Goal: Navigation & Orientation: Find specific page/section

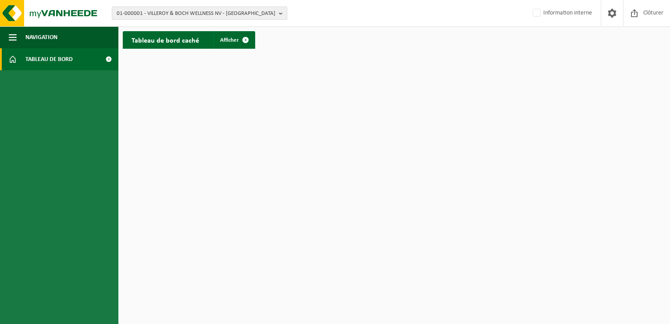
click at [280, 11] on b "button" at bounding box center [283, 13] width 8 height 12
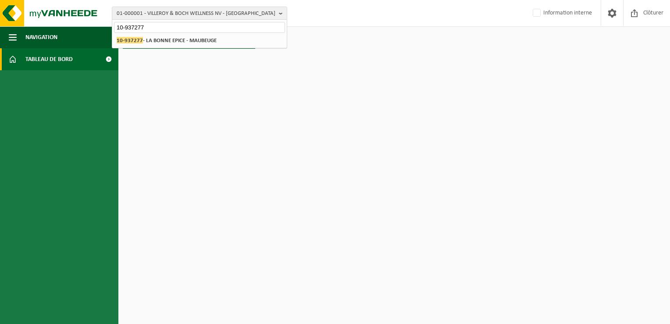
type input "10-937277"
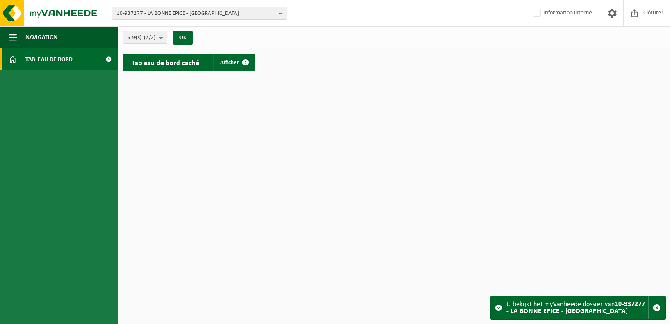
click at [109, 57] on span at bounding box center [109, 59] width 20 height 22
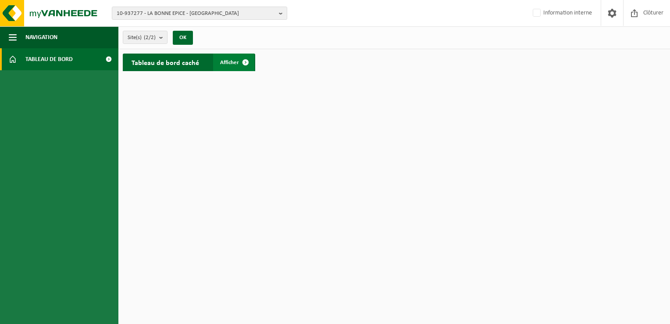
click at [243, 58] on span at bounding box center [246, 62] width 18 height 18
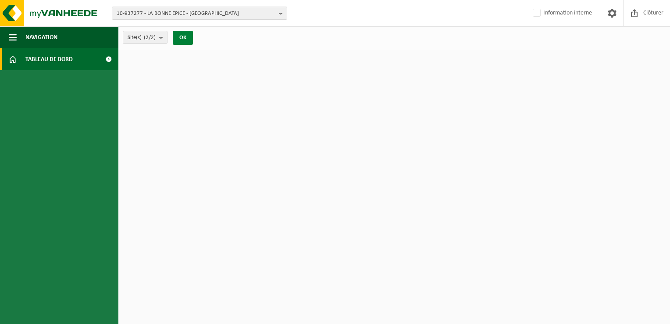
click at [179, 36] on button "OK" at bounding box center [183, 38] width 20 height 14
click at [189, 34] on button "OK" at bounding box center [183, 38] width 20 height 14
click at [108, 57] on span at bounding box center [109, 59] width 20 height 22
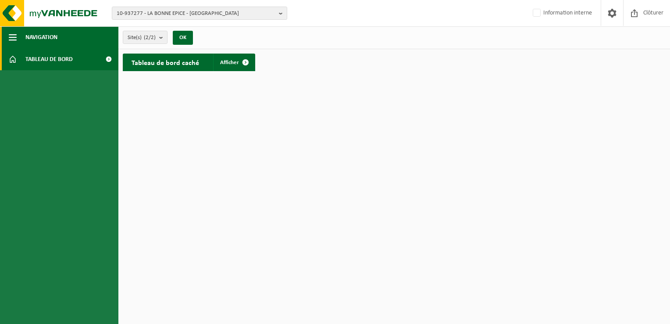
click at [47, 36] on span "Navigation" at bounding box center [41, 37] width 32 height 22
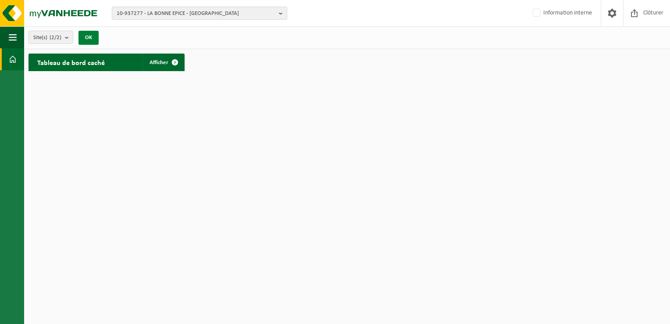
click at [86, 36] on button "OK" at bounding box center [88, 38] width 20 height 14
click at [280, 11] on b "button" at bounding box center [283, 13] width 8 height 12
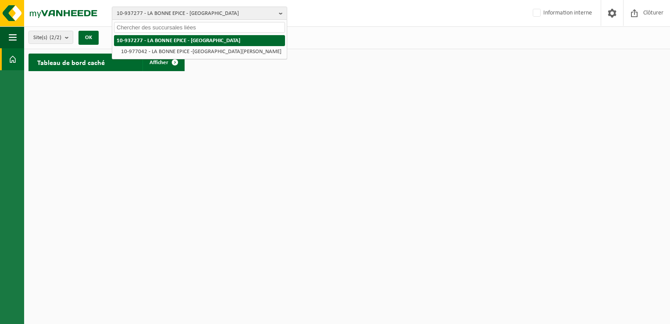
click at [194, 39] on strong "10-937277 - LA BONNE EPICE - [GEOGRAPHIC_DATA]" at bounding box center [179, 41] width 124 height 6
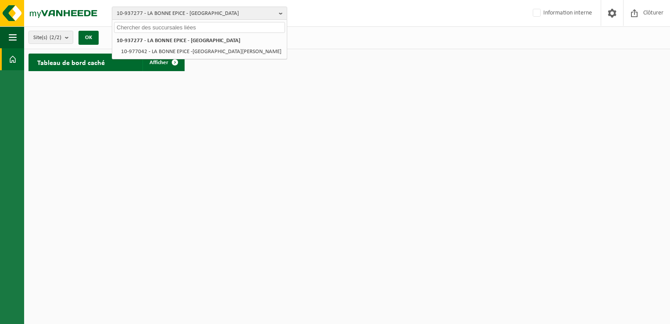
click at [338, 98] on html "10-937277 - LA BONNE EPICE - MAUBEUGE 10-937277 - LA BONNE EPICE - MAUBEUGE 10-…" at bounding box center [335, 162] width 670 height 324
click at [233, 100] on html "10-937277 - LA BONNE EPICE - MAUBEUGE 10-937277 - LA BONNE EPICE - MAUBEUGE 10-…" at bounding box center [335, 162] width 670 height 324
click at [174, 62] on span at bounding box center [175, 62] width 18 height 18
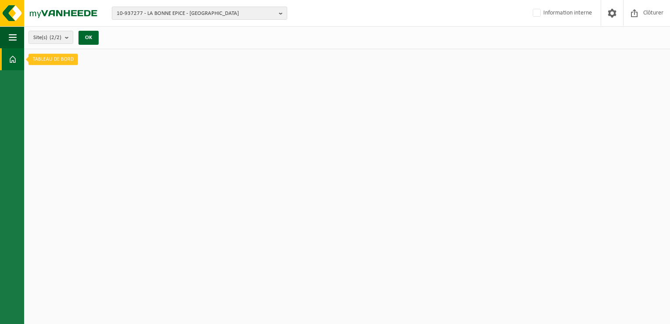
click at [14, 60] on span at bounding box center [13, 59] width 8 height 22
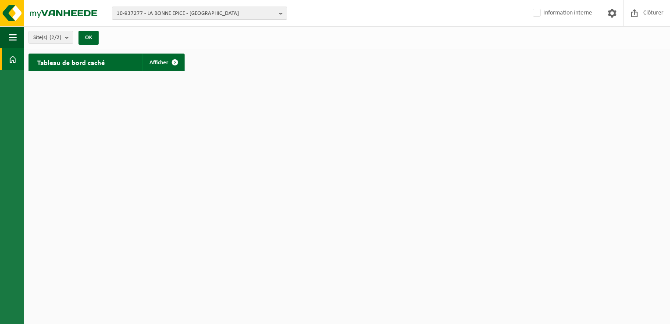
drag, startPoint x: 10, startPoint y: 57, endPoint x: 95, endPoint y: 199, distance: 165.9
click at [96, 199] on html "10-937277 - LA BONNE EPICE - MAUBEUGE 10-937277 - LA BONNE EPICE - MAUBEUGE 10-…" at bounding box center [335, 162] width 670 height 324
click at [12, 37] on span "button" at bounding box center [13, 37] width 8 height 22
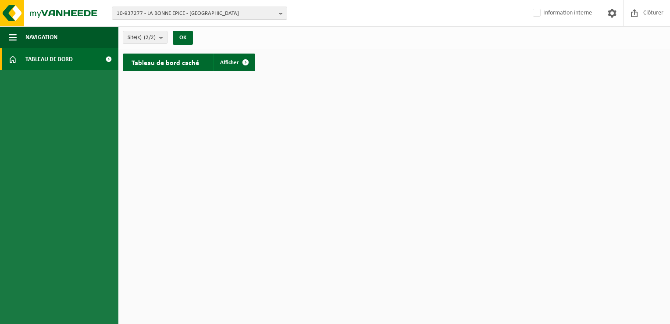
click at [111, 56] on span at bounding box center [109, 59] width 20 height 22
click at [43, 36] on span "Navigation" at bounding box center [41, 37] width 32 height 22
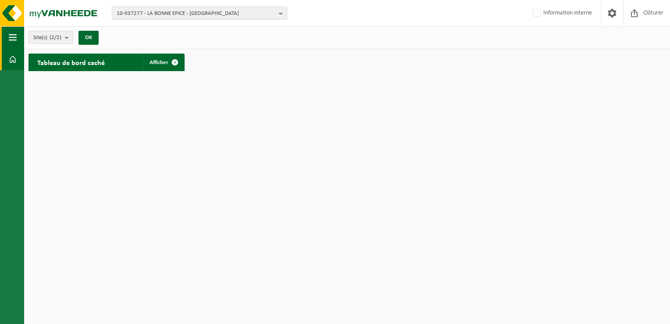
click at [14, 33] on span "button" at bounding box center [13, 37] width 8 height 22
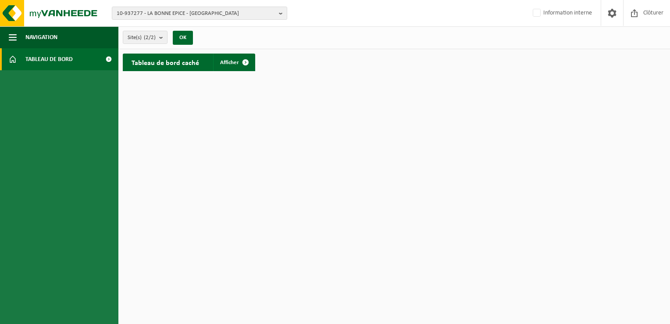
click at [26, 59] on span "Tableau de bord" at bounding box center [48, 59] width 47 height 22
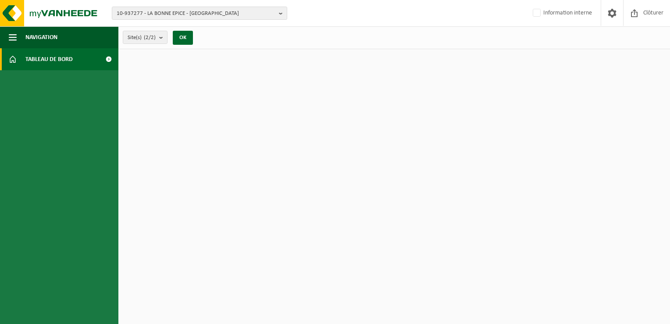
click at [10, 57] on span at bounding box center [13, 59] width 8 height 22
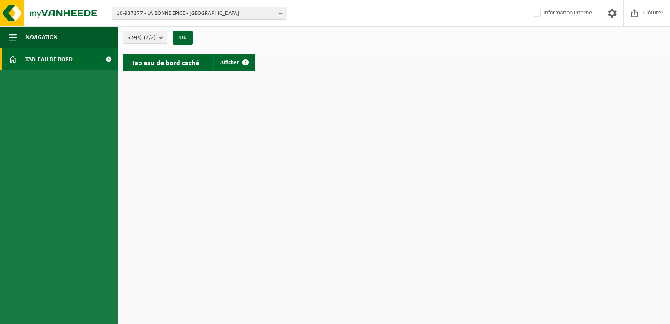
click at [161, 36] on b "submit" at bounding box center [163, 37] width 8 height 12
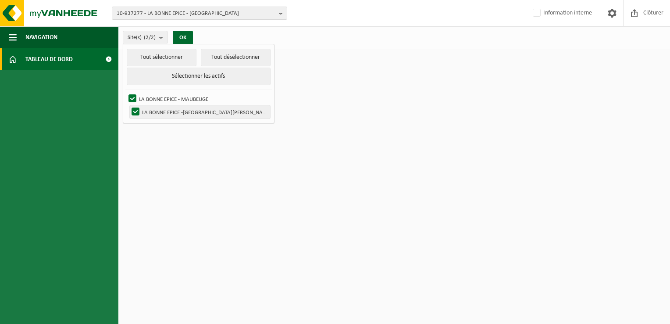
click at [170, 110] on label "LA BONNE EPICE -PONT DE PIERRE - MAUBEUGE" at bounding box center [200, 111] width 140 height 13
click at [128, 105] on input "LA BONNE EPICE -PONT DE PIERRE - MAUBEUGE" at bounding box center [128, 105] width 0 height 0
click at [170, 110] on label "LA BONNE EPICE -PONT DE PIERRE - MAUBEUGE" at bounding box center [200, 111] width 140 height 13
click at [128, 105] on input "LA BONNE EPICE -PONT DE PIERRE - MAUBEUGE" at bounding box center [128, 105] width 0 height 0
checkbox input "true"
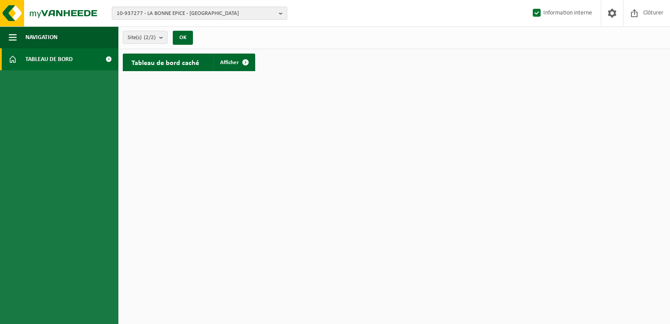
click at [110, 58] on span at bounding box center [109, 59] width 20 height 22
click at [42, 59] on span "Tableau de bord" at bounding box center [48, 59] width 47 height 22
click at [44, 36] on span "Navigation" at bounding box center [41, 37] width 32 height 22
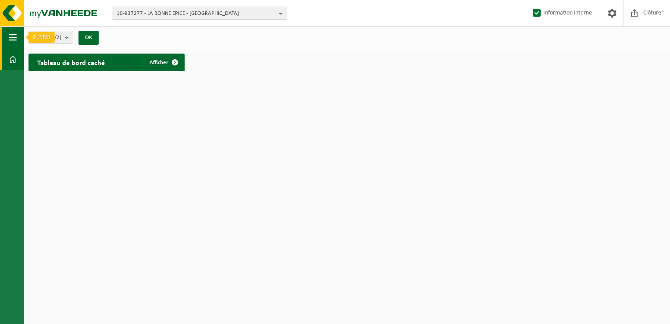
click at [15, 36] on span "button" at bounding box center [13, 37] width 8 height 22
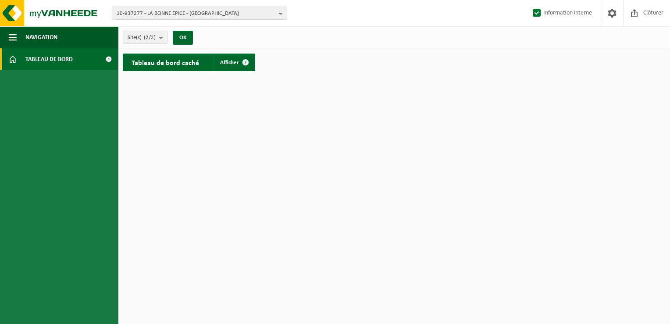
click at [175, 62] on h2 "Tableau de bord caché" at bounding box center [165, 61] width 85 height 17
click at [245, 58] on span at bounding box center [246, 62] width 18 height 18
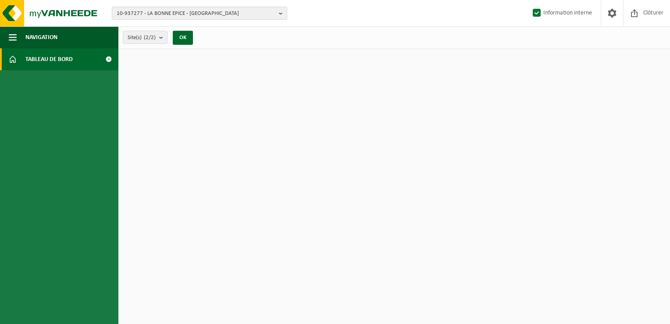
click at [63, 57] on span "Tableau de bord" at bounding box center [48, 59] width 47 height 22
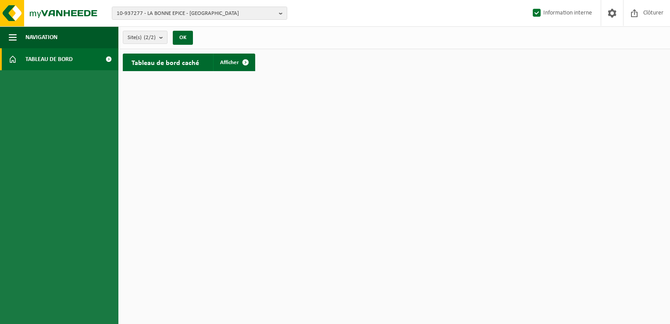
click at [50, 58] on span "Tableau de bord" at bounding box center [48, 59] width 47 height 22
click at [179, 34] on button "OK" at bounding box center [183, 38] width 20 height 14
click at [162, 33] on b "submit" at bounding box center [163, 37] width 8 height 12
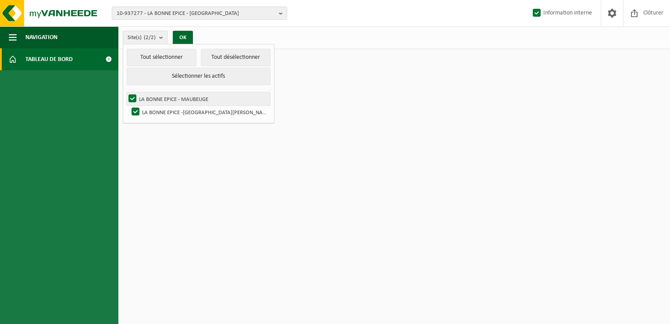
click at [147, 95] on label "LA BONNE EPICE - MAUBEUGE" at bounding box center [198, 98] width 143 height 13
click at [125, 92] on input "LA BONNE EPICE - MAUBEUGE" at bounding box center [125, 92] width 0 height 0
click at [147, 95] on label "LA BONNE EPICE - MAUBEUGE" at bounding box center [198, 98] width 143 height 13
click at [125, 92] on input "LA BONNE EPICE - MAUBEUGE" at bounding box center [125, 92] width 0 height 0
checkbox input "true"
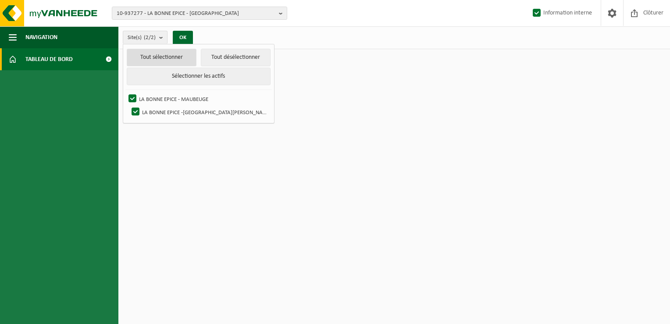
click at [151, 57] on button "Tout sélectionner" at bounding box center [162, 58] width 70 height 18
click at [184, 157] on html "10-937277 - LA BONNE EPICE - MAUBEUGE 10-937277 - LA BONNE EPICE - MAUBEUGE 10-…" at bounding box center [335, 162] width 670 height 324
click at [185, 32] on button "OK" at bounding box center [183, 38] width 20 height 14
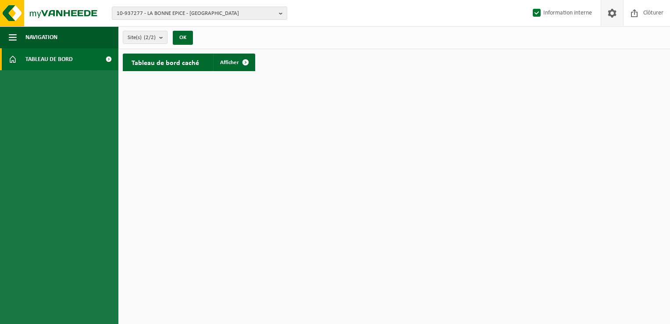
click at [613, 11] on span at bounding box center [611, 13] width 13 height 26
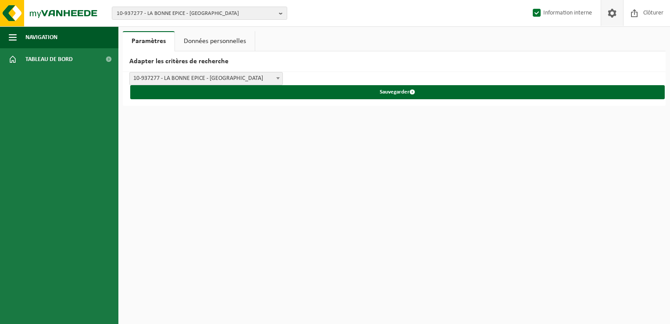
click at [613, 11] on span at bounding box center [611, 13] width 13 height 26
drag, startPoint x: 0, startPoint y: 0, endPoint x: 613, endPoint y: 11, distance: 613.0
click at [613, 11] on span at bounding box center [611, 13] width 13 height 26
click at [110, 58] on span at bounding box center [109, 59] width 20 height 22
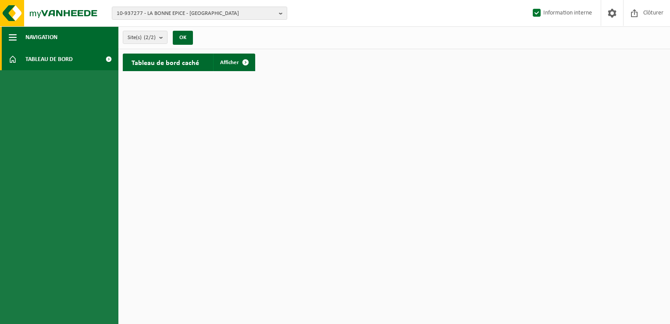
click at [56, 38] on span "Navigation" at bounding box center [41, 37] width 32 height 22
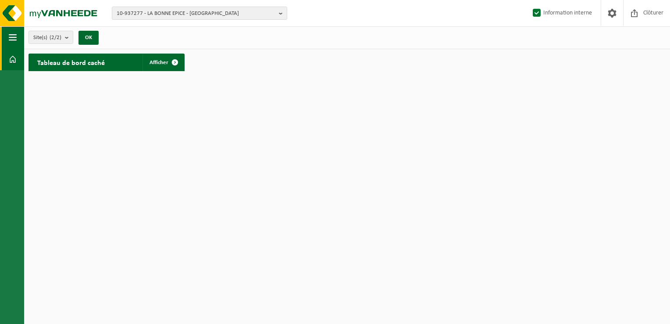
click at [14, 36] on span "button" at bounding box center [13, 37] width 8 height 22
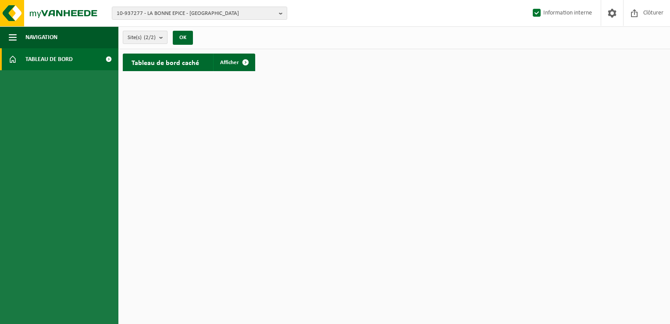
click at [146, 35] on count "(2/2)" at bounding box center [150, 38] width 12 height 6
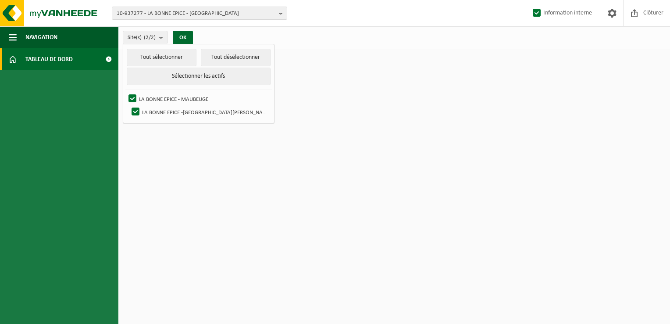
drag, startPoint x: 158, startPoint y: 96, endPoint x: 145, endPoint y: 167, distance: 73.1
click at [145, 167] on html "10-937277 - LA BONNE EPICE - MAUBEUGE 10-937277 - LA BONNE EPICE - MAUBEUGE 10-…" at bounding box center [335, 162] width 670 height 324
click at [53, 59] on span "Tableau de bord" at bounding box center [48, 59] width 47 height 22
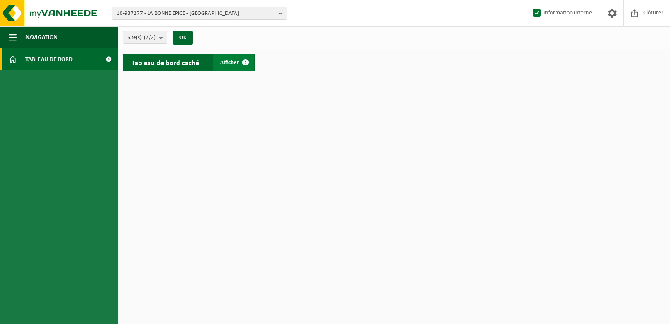
click at [243, 61] on span at bounding box center [246, 62] width 18 height 18
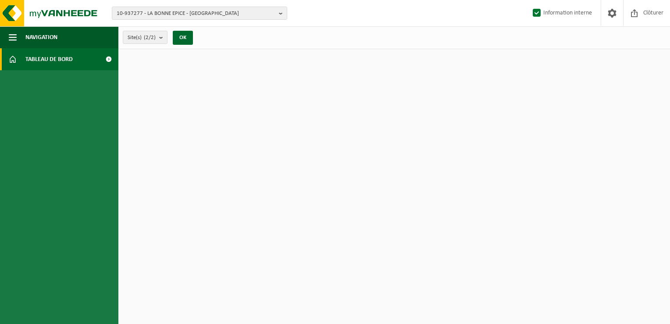
click at [107, 57] on span at bounding box center [109, 59] width 20 height 22
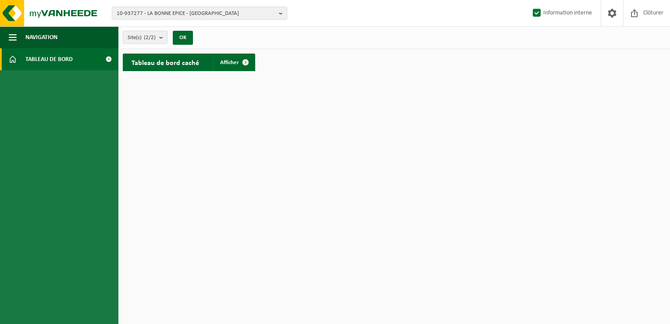
click at [223, 111] on html "10-937277 - LA BONNE EPICE - MAUBEUGE 10-937277 - LA BONNE EPICE - MAUBEUGE 10-…" at bounding box center [335, 162] width 670 height 324
click at [466, 196] on html "10-937277 - LA BONNE EPICE - MAUBEUGE 10-937277 - LA BONNE EPICE - MAUBEUGE 10-…" at bounding box center [335, 162] width 670 height 324
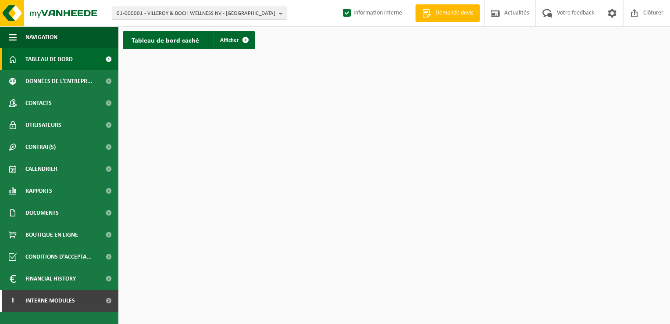
click at [412, 117] on html "01-000001 - VILLEROY & BOCH WELLNESS NV - ROESELARE 01-000001 - VILLEROY & BOCH…" at bounding box center [335, 162] width 670 height 324
click at [229, 10] on span "01-000001 - VILLEROY & BOCH WELLNESS NV - ROESELARE" at bounding box center [196, 13] width 159 height 13
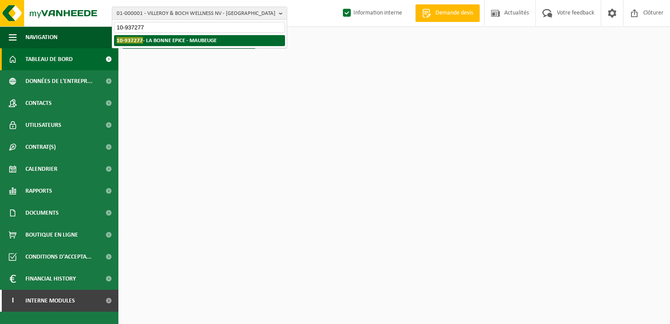
type input "10-937277"
click at [168, 39] on strong "10-937277 - LA BONNE EPICE - MAUBEUGE" at bounding box center [167, 40] width 100 height 7
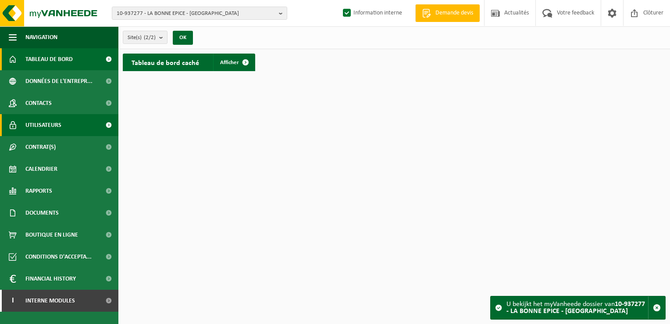
click at [46, 123] on span "Utilisateurs" at bounding box center [43, 125] width 36 height 22
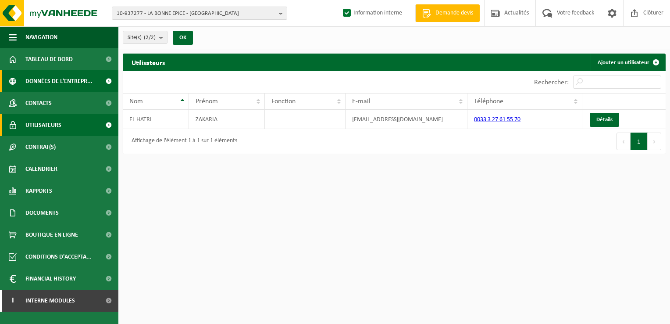
click at [38, 79] on span "Données de l'entrepr..." at bounding box center [58, 81] width 67 height 22
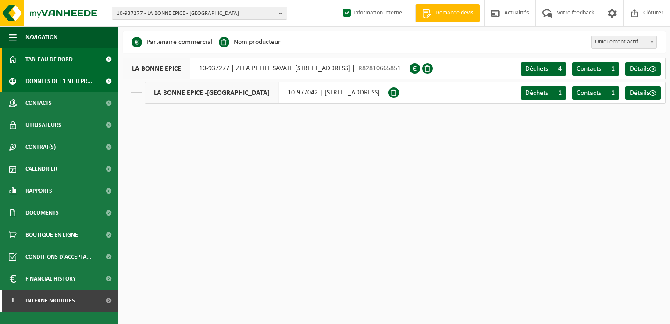
click at [39, 61] on span "Tableau de bord" at bounding box center [48, 59] width 47 height 22
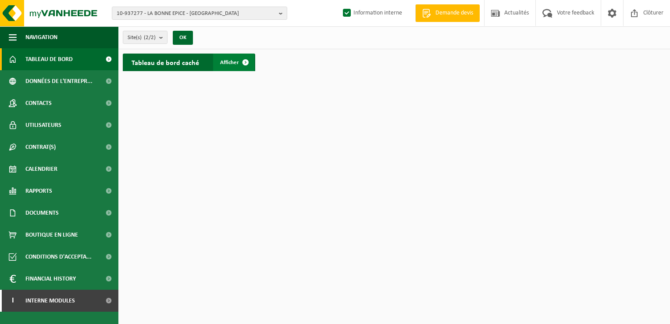
click at [238, 60] on span at bounding box center [246, 62] width 18 height 18
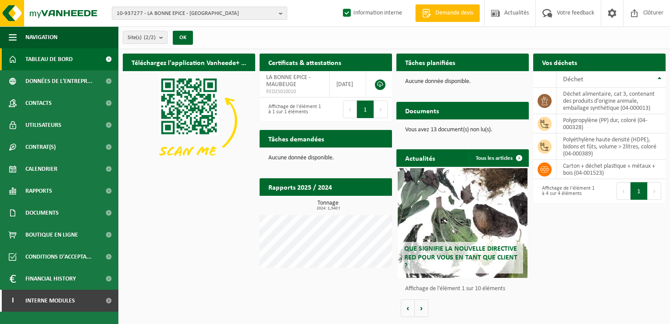
click at [290, 59] on h2 "Certificats & attestations" at bounding box center [305, 61] width 90 height 17
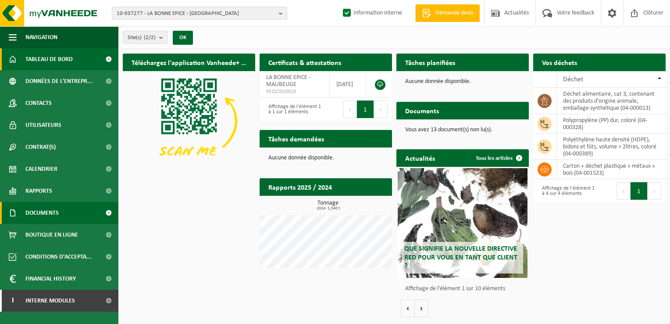
click at [51, 210] on span "Documents" at bounding box center [41, 213] width 33 height 22
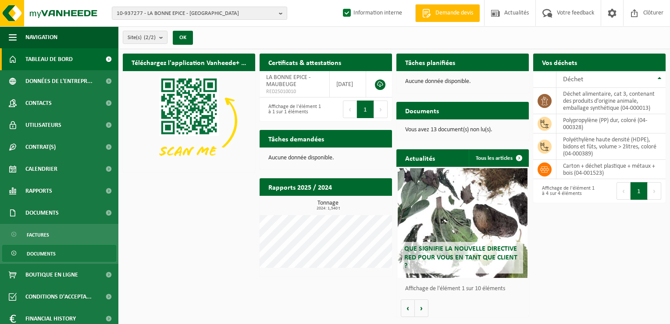
click at [46, 252] on span "Documents" at bounding box center [41, 253] width 29 height 17
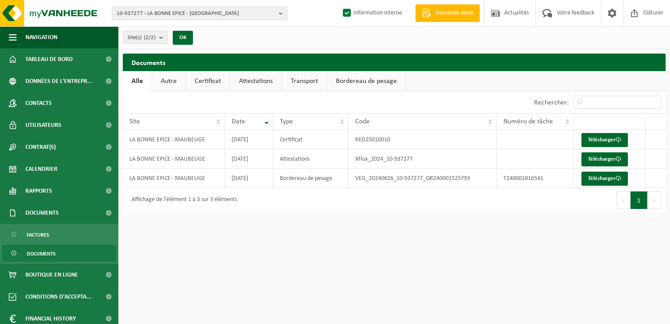
click at [230, 18] on span "10-937277 - LA BONNE EPICE - MAUBEUGE" at bounding box center [196, 13] width 159 height 13
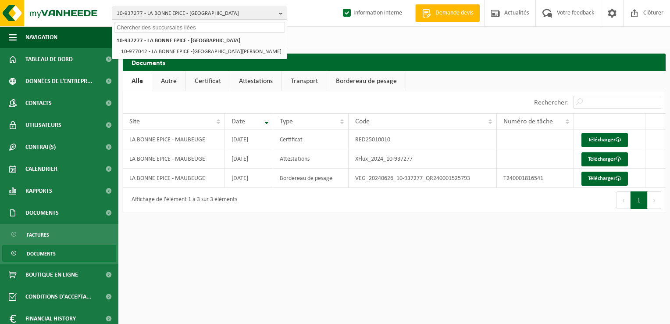
click at [142, 29] on input "text" at bounding box center [199, 27] width 171 height 11
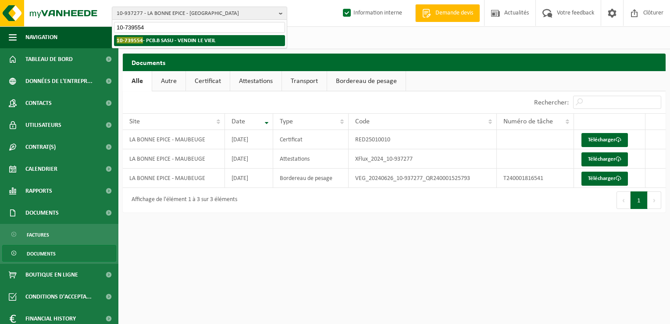
type input "10-739554"
click at [158, 42] on strong "10-739554 - PCB.B SASU - VENDIN LE VIEIL" at bounding box center [166, 40] width 99 height 7
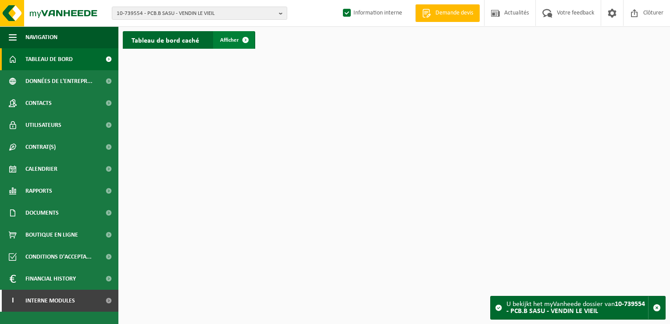
click at [244, 36] on span at bounding box center [246, 40] width 18 height 18
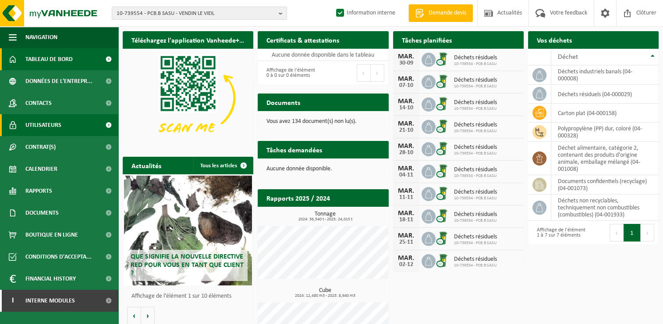
click at [43, 120] on span "Utilisateurs" at bounding box center [43, 125] width 36 height 22
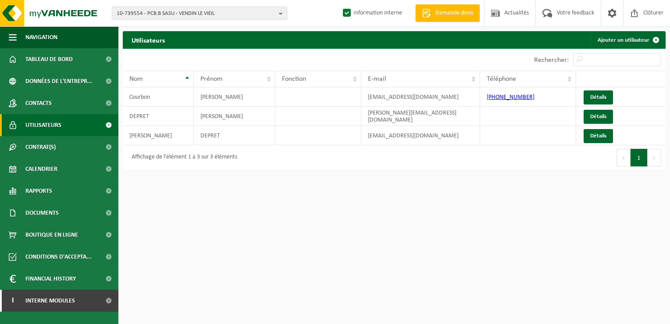
click at [140, 13] on span "10-739554 - PCB.B SASU - VENDIN LE VIEIL" at bounding box center [196, 13] width 159 height 13
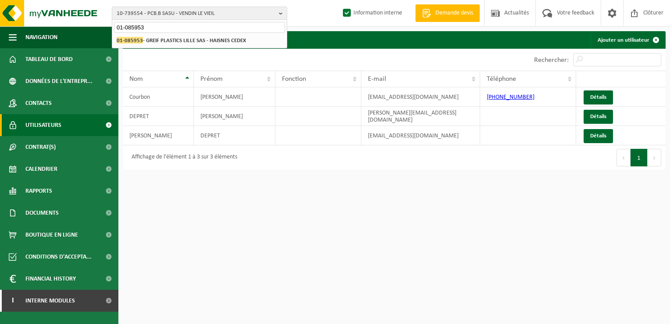
type input "01-085953"
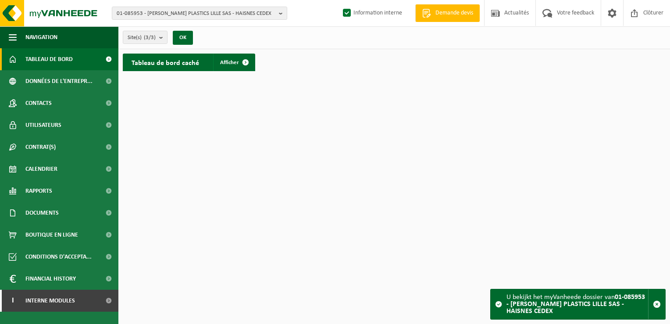
click at [49, 57] on span "Tableau de bord" at bounding box center [48, 59] width 47 height 22
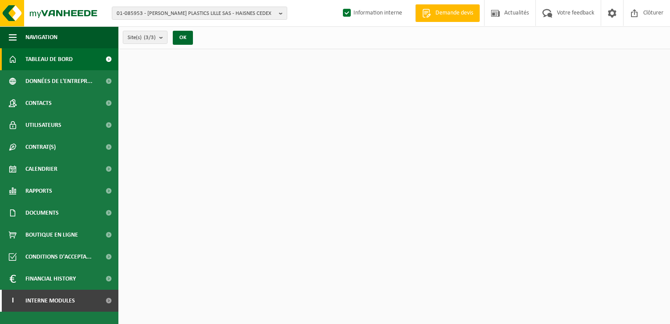
click at [56, 57] on span "Tableau de bord" at bounding box center [48, 59] width 47 height 22
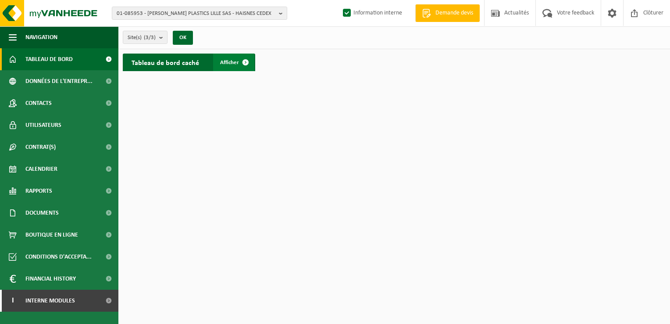
click at [246, 61] on span at bounding box center [246, 62] width 18 height 18
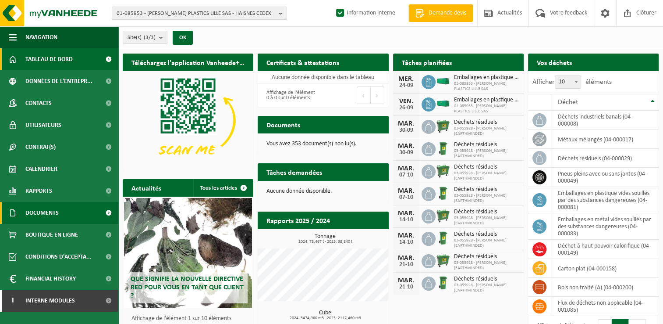
click at [53, 212] on span "Documents" at bounding box center [41, 213] width 33 height 22
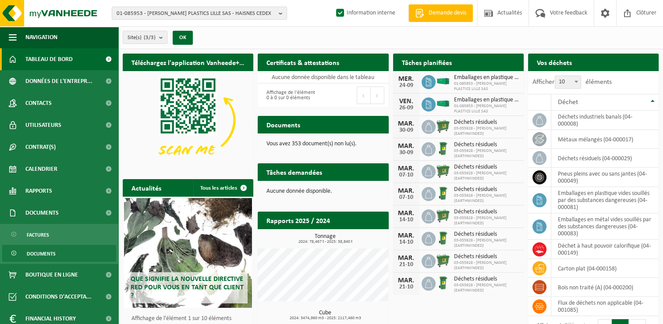
click at [44, 253] on span "Documents" at bounding box center [41, 253] width 29 height 17
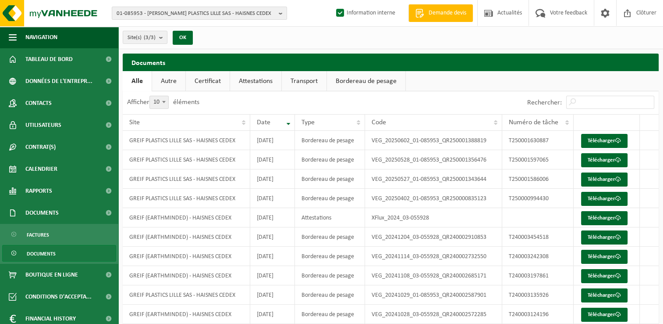
click at [43, 252] on span "Documents" at bounding box center [41, 253] width 29 height 17
click at [48, 211] on span "Documents" at bounding box center [41, 213] width 33 height 22
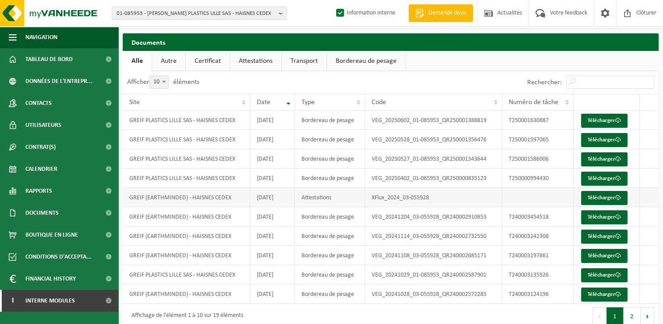
scroll to position [32, 0]
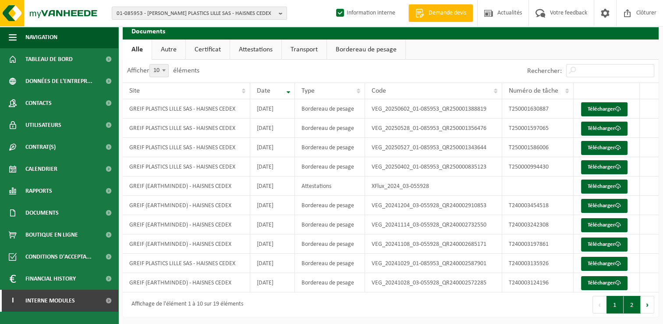
click at [628, 302] on button "2" at bounding box center [632, 304] width 17 height 18
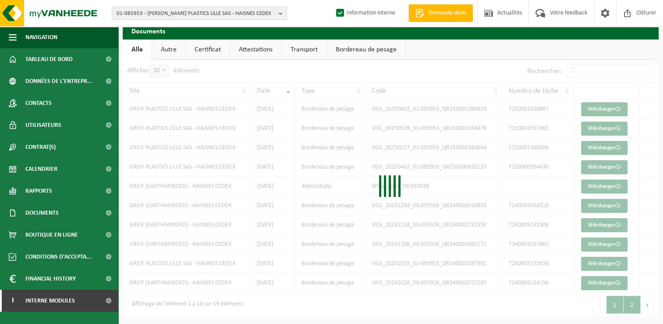
scroll to position [12, 0]
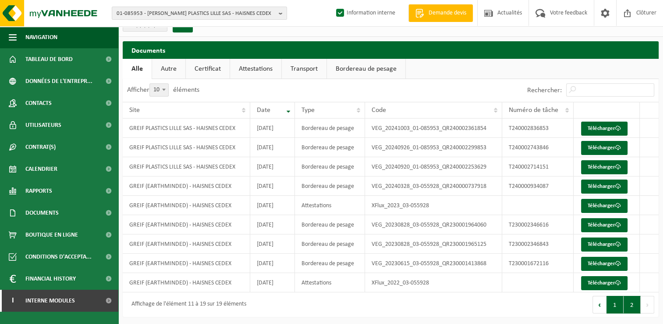
click at [616, 302] on button "1" at bounding box center [615, 304] width 17 height 18
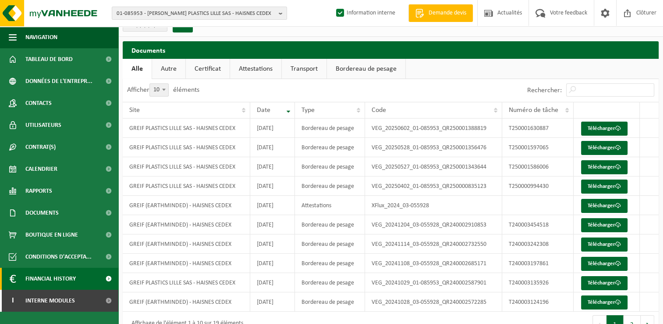
scroll to position [19, 0]
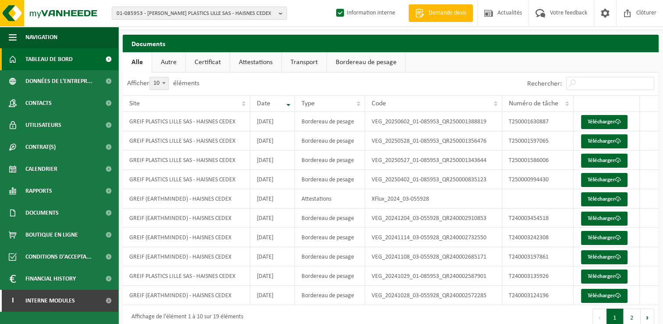
click at [41, 62] on span "Tableau de bord" at bounding box center [48, 59] width 47 height 22
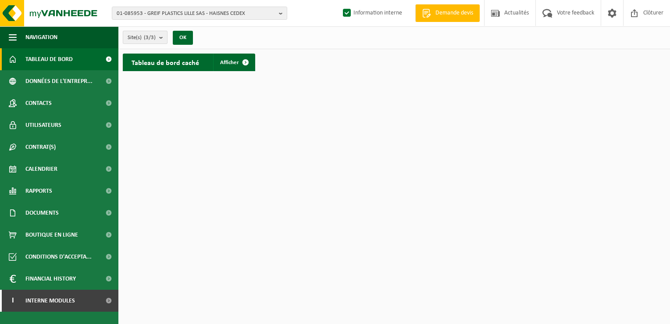
click at [164, 37] on b "submit" at bounding box center [163, 37] width 8 height 12
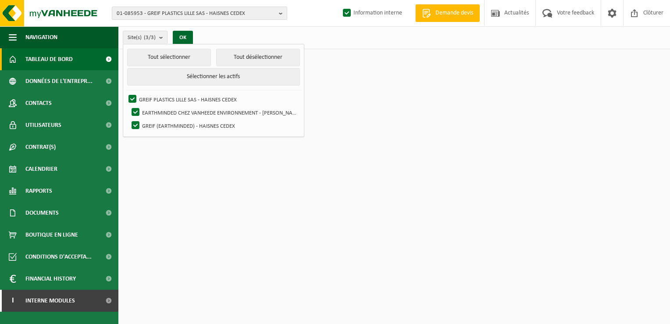
click at [153, 10] on span "01-085953 - GREIF PLASTICS LILLE SAS - HAISNES CEDEX" at bounding box center [196, 13] width 159 height 13
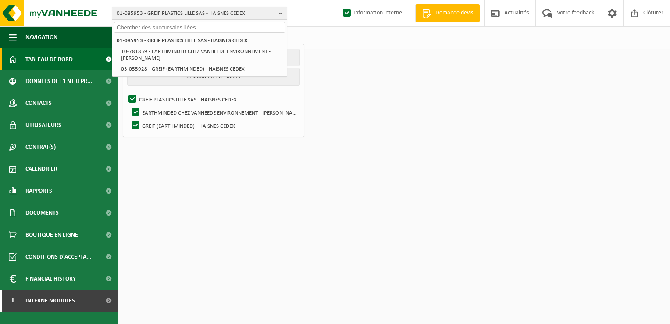
click at [188, 14] on span "01-085953 - GREIF PLASTICS LILLE SAS - HAISNES CEDEX" at bounding box center [196, 13] width 159 height 13
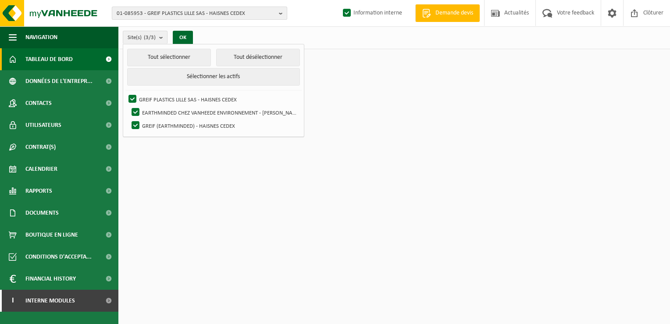
click at [211, 13] on span "01-085953 - GREIF PLASTICS LILLE SAS - HAISNES CEDEX" at bounding box center [196, 13] width 159 height 13
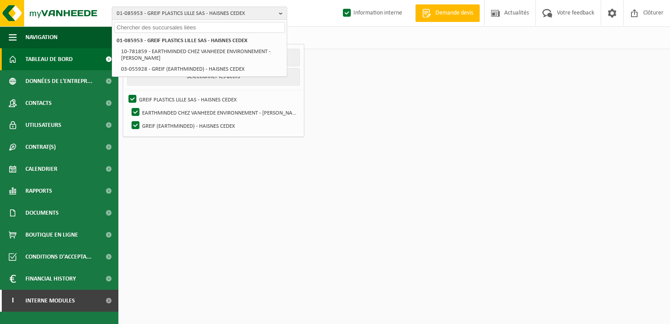
click at [162, 27] on input "text" at bounding box center [199, 27] width 171 height 11
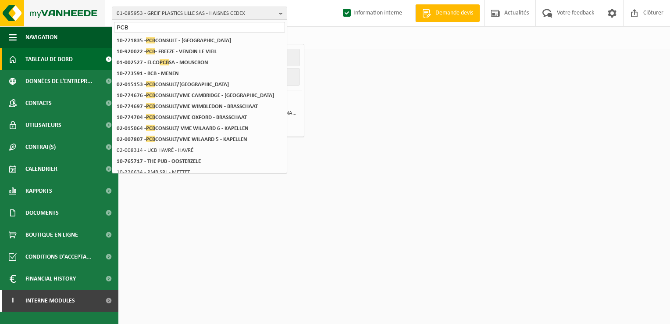
drag, startPoint x: 138, startPoint y: 25, endPoint x: 100, endPoint y: 25, distance: 38.2
click at [100, 25] on div "01-085953 - GREIF PLASTICS LILLE SAS - HAISNES CEDEX PCB 01-085953 - GREIF PLAS…" at bounding box center [335, 13] width 670 height 27
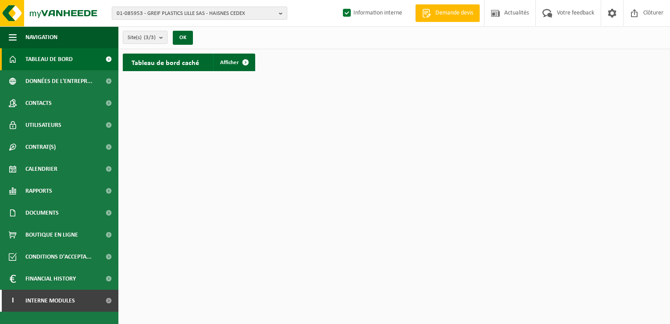
click at [281, 12] on b "button" at bounding box center [283, 13] width 8 height 12
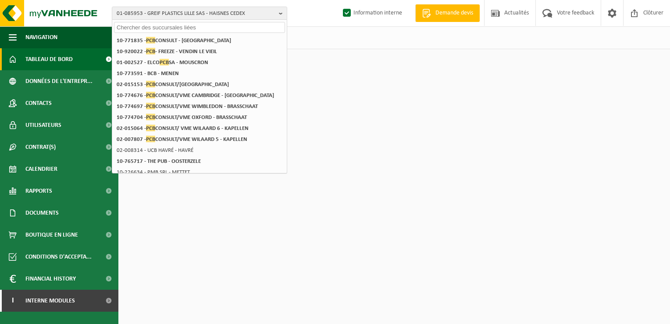
click at [163, 30] on input "text" at bounding box center [199, 27] width 171 height 11
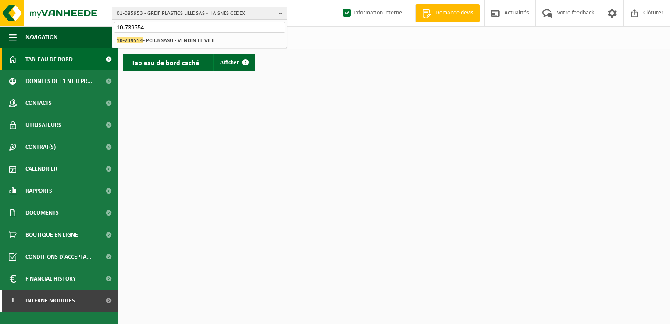
type input "10-739554"
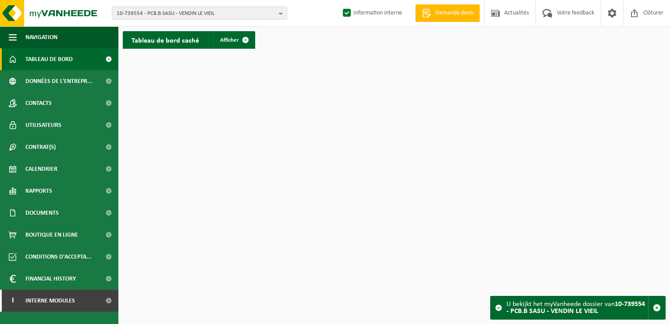
click at [70, 55] on span "Tableau de bord" at bounding box center [48, 59] width 47 height 22
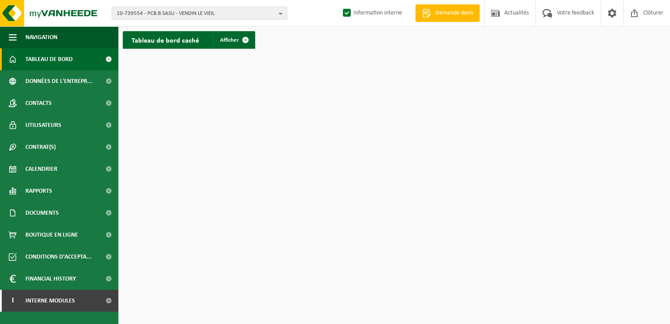
click at [244, 11] on span "10-739554 - PCB.B SASU - VENDIN LE VIEIL" at bounding box center [196, 13] width 159 height 13
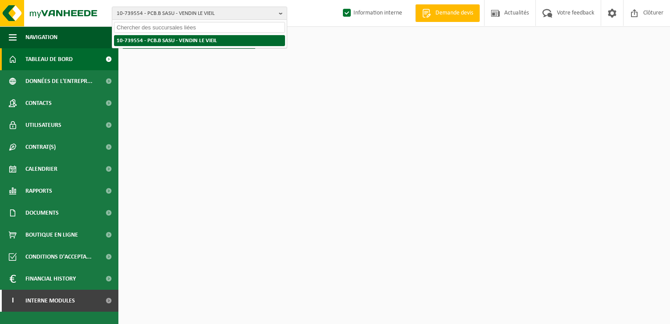
click at [199, 43] on strong "10-739554 - PCB.B SASU - VENDIN LE VIEIL" at bounding box center [167, 41] width 100 height 6
click at [202, 38] on strong "10-739554 - PCB.B SASU - VENDIN LE VIEIL" at bounding box center [167, 41] width 100 height 6
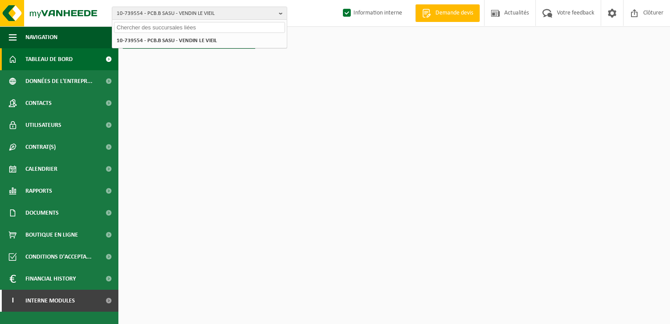
click at [53, 57] on span "Tableau de bord" at bounding box center [48, 59] width 47 height 22
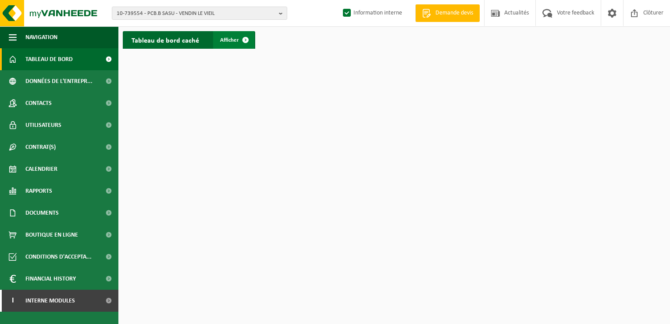
click at [246, 38] on span at bounding box center [246, 40] width 18 height 18
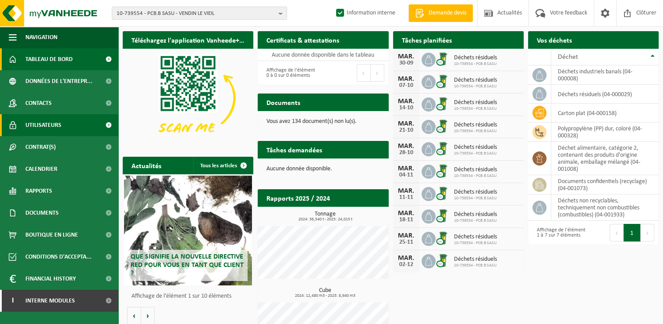
click at [53, 125] on span "Utilisateurs" at bounding box center [43, 125] width 36 height 22
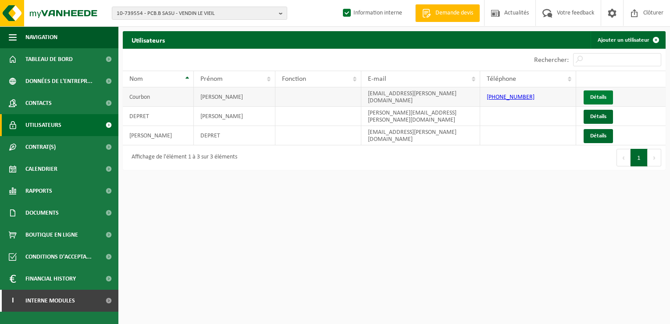
click at [591, 96] on link "Détails" at bounding box center [598, 97] width 29 height 14
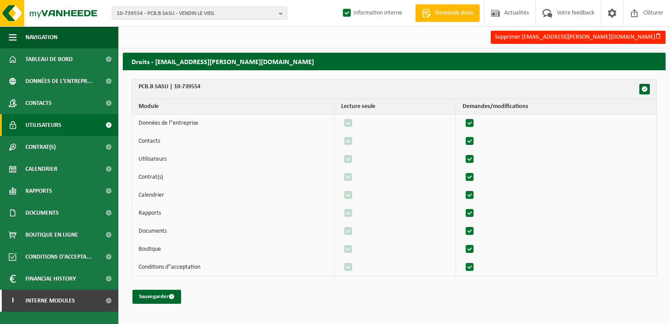
click at [51, 125] on span "Utilisateurs" at bounding box center [43, 125] width 36 height 22
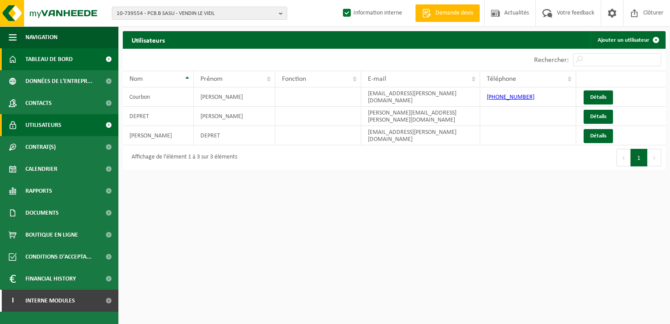
click at [33, 59] on span "Tableau de bord" at bounding box center [48, 59] width 47 height 22
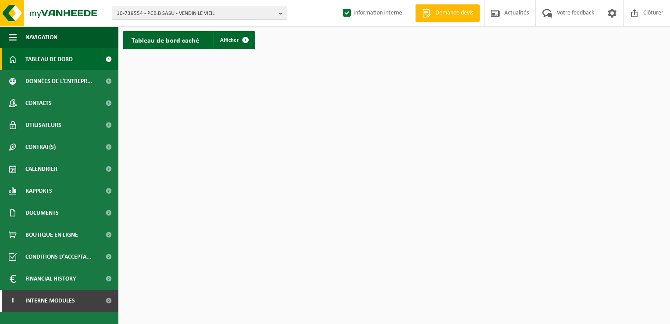
click at [220, 15] on span "10-739554 - PCB.B SASU - VENDIN LE VIEIL" at bounding box center [196, 13] width 159 height 13
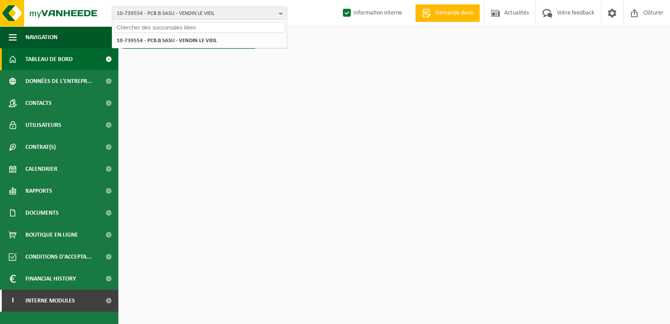
click at [139, 28] on input "text" at bounding box center [199, 27] width 171 height 11
click at [128, 24] on input "text" at bounding box center [199, 27] width 171 height 11
paste input "01-075641"
type input "01-075641"
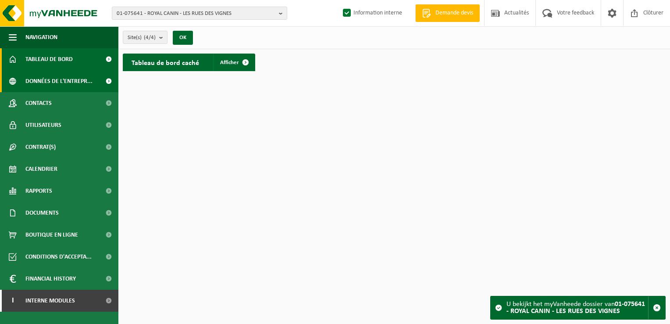
click at [52, 78] on span "Données de l'entrepr..." at bounding box center [58, 81] width 67 height 22
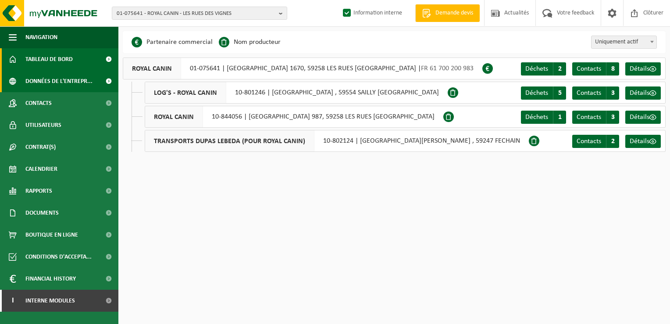
click at [58, 57] on span "Tableau de bord" at bounding box center [48, 59] width 47 height 22
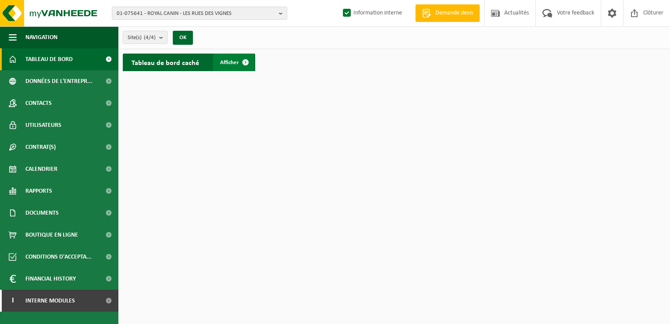
click at [235, 61] on span "Afficher" at bounding box center [229, 63] width 19 height 6
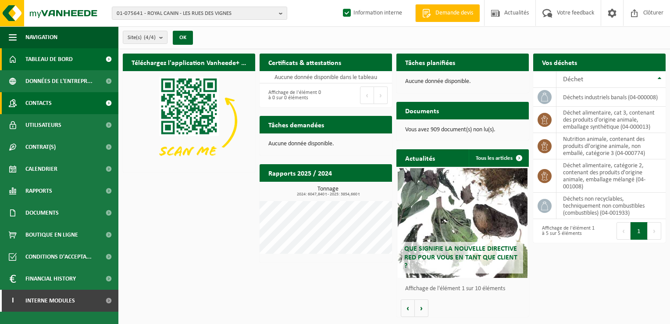
click at [41, 103] on span "Contacts" at bounding box center [38, 103] width 26 height 22
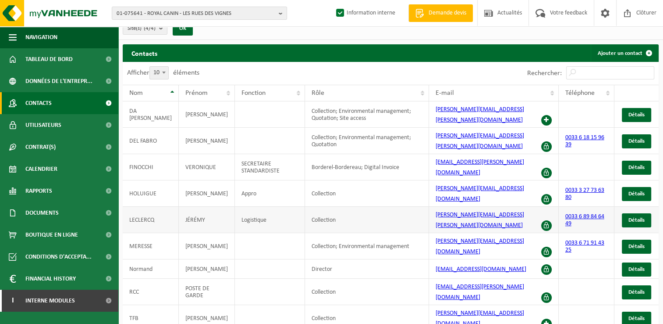
scroll to position [14, 0]
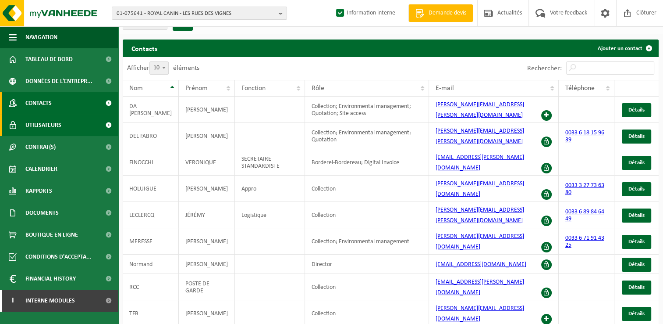
click at [57, 124] on span "Utilisateurs" at bounding box center [43, 125] width 36 height 22
